Goal: Task Accomplishment & Management: Manage account settings

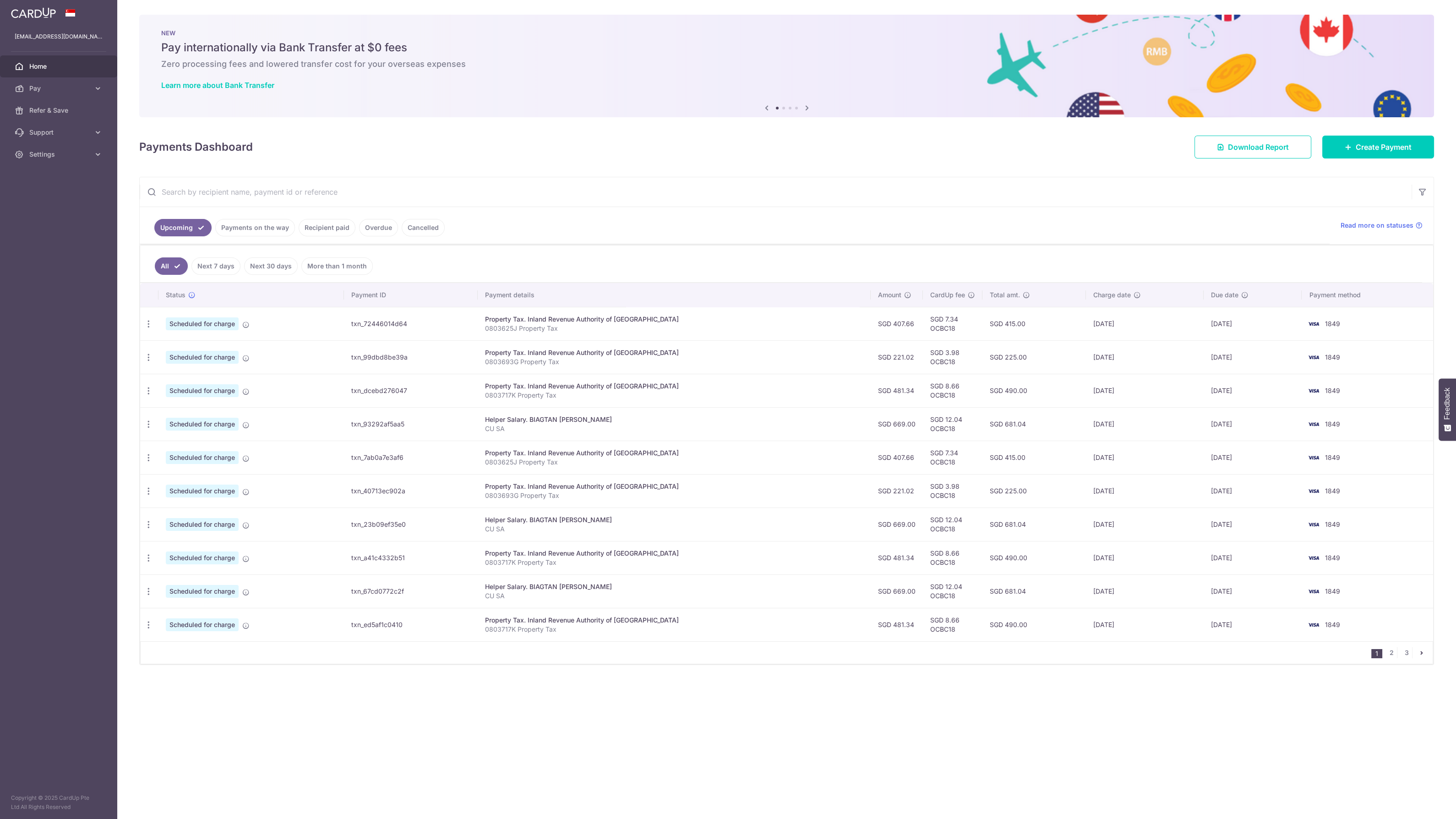
click at [864, 257] on ul "All Next 7 days Next 30 days More than 1 month" at bounding box center [781, 263] width 1282 height 37
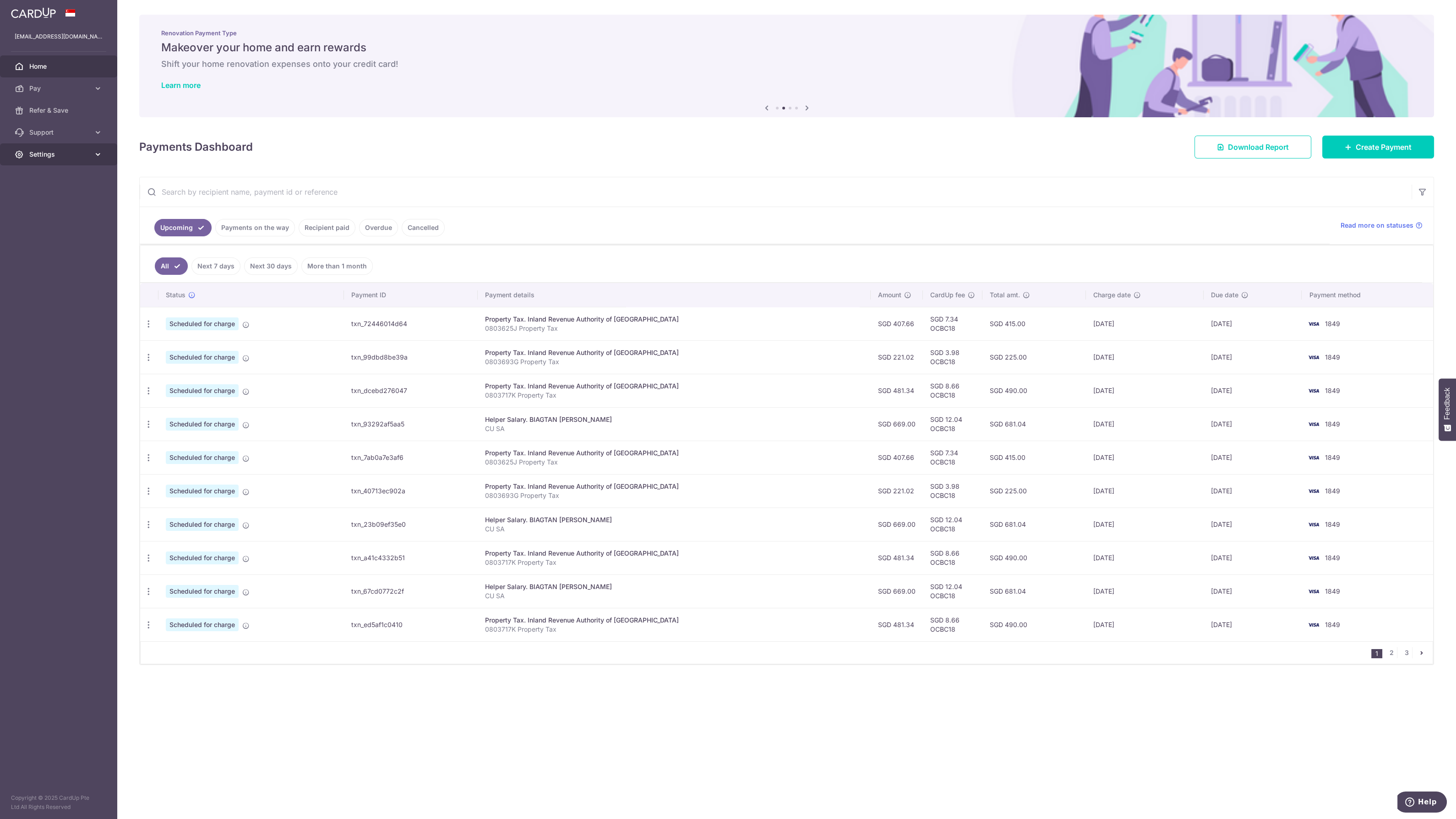
click at [86, 160] on link "Settings" at bounding box center [58, 154] width 117 height 22
click at [84, 195] on span "Logout" at bounding box center [59, 198] width 61 height 9
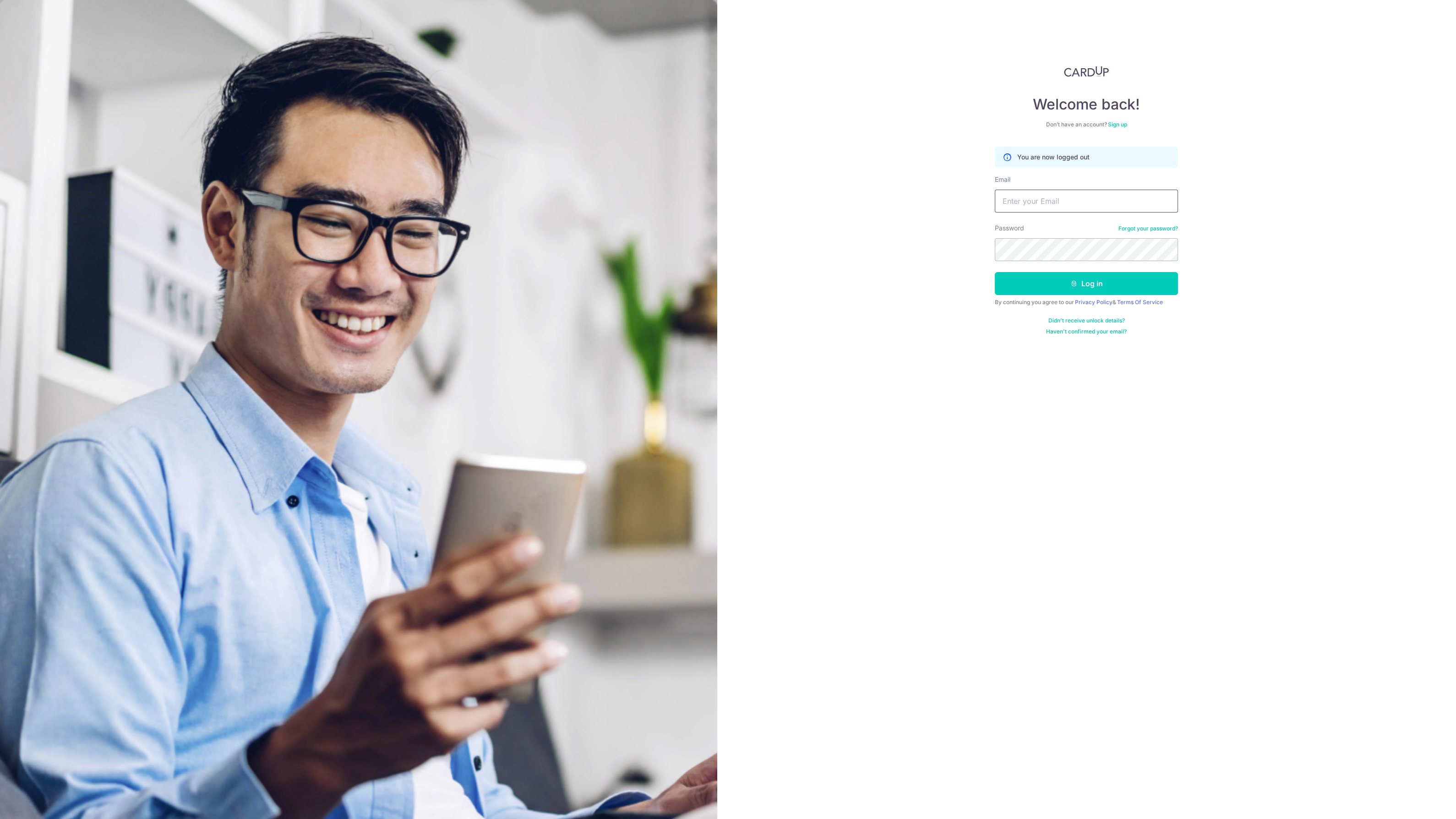
type input "[EMAIL_ADDRESS][DOMAIN_NAME]"
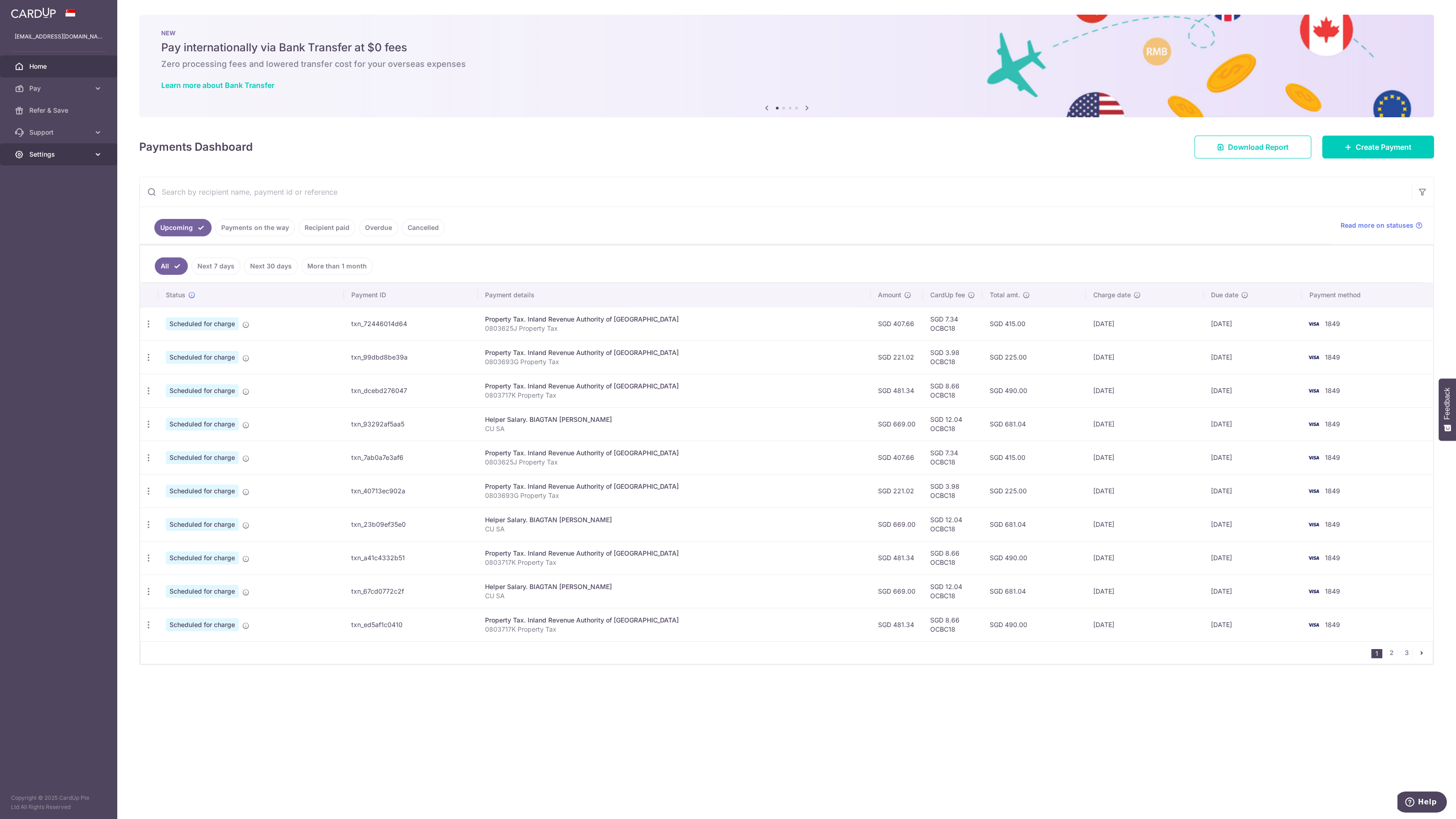
click at [57, 158] on span "Settings" at bounding box center [59, 154] width 61 height 9
click at [52, 195] on span "Logout" at bounding box center [59, 198] width 61 height 9
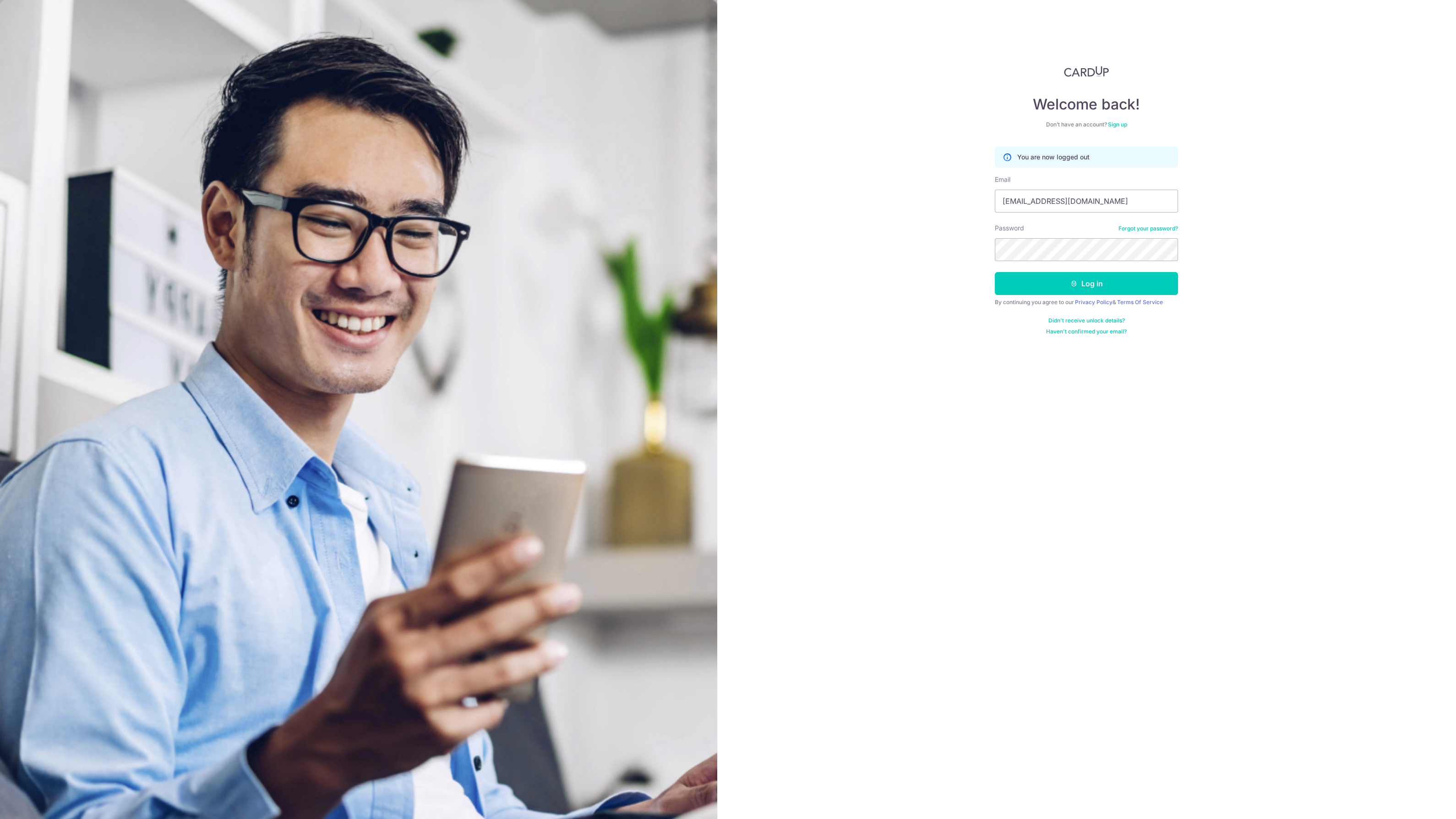
type input "storereply@gmail.com"
click at [1082, 279] on button "Log in" at bounding box center [1086, 284] width 183 height 23
